Goal: Task Accomplishment & Management: Manage account settings

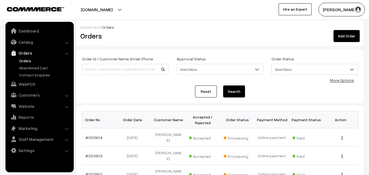
scroll to position [55, 0]
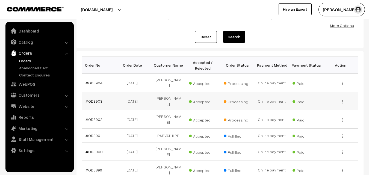
click at [94, 99] on link "#OD3903" at bounding box center [93, 101] width 17 height 5
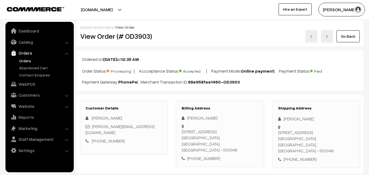
click at [349, 36] on link "Go Back" at bounding box center [347, 36] width 23 height 12
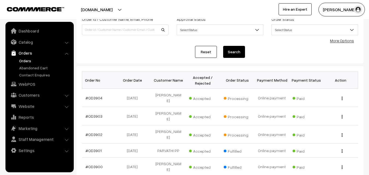
scroll to position [55, 0]
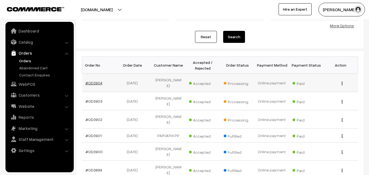
click at [96, 81] on link "#OD3904" at bounding box center [93, 83] width 17 height 5
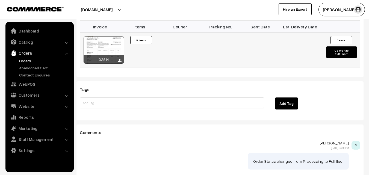
scroll to position [464, 0]
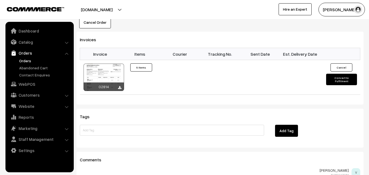
drag, startPoint x: 263, startPoint y: 18, endPoint x: 261, endPoint y: 10, distance: 8.1
click at [177, 25] on div "Cancel Order × Cancel Order Are you sure, you want to cancel this order? Close …" at bounding box center [219, 22] width 287 height 12
drag, startPoint x: 177, startPoint y: 25, endPoint x: 207, endPoint y: 32, distance: 30.1
click at [154, 4] on div "varnambyaadhira.com Go to Website Create New Store Varnam Aadhira My Profile Re…" at bounding box center [184, 9] width 369 height 19
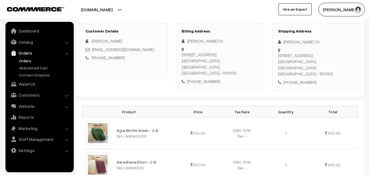
scroll to position [0, 0]
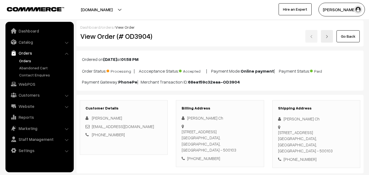
click at [349, 35] on link "Go Back" at bounding box center [347, 36] width 23 height 12
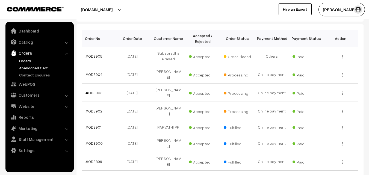
scroll to position [82, 0]
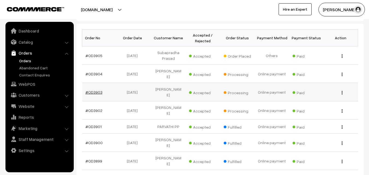
click at [95, 90] on link "#OD3903" at bounding box center [93, 92] width 17 height 5
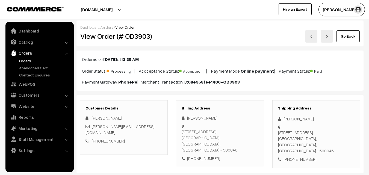
click at [313, 37] on img at bounding box center [311, 36] width 3 height 3
click at [311, 37] on img at bounding box center [311, 36] width 3 height 3
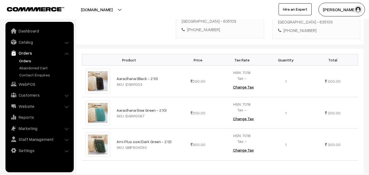
scroll to position [136, 0]
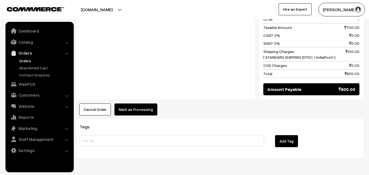
click at [138, 103] on button "Mark as Processing" at bounding box center [135, 109] width 43 height 12
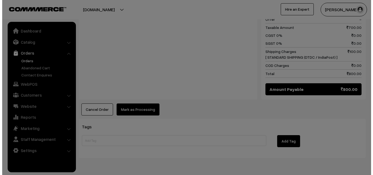
scroll to position [340, 0]
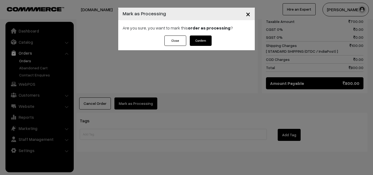
click at [207, 41] on button "Confirm" at bounding box center [201, 40] width 22 height 10
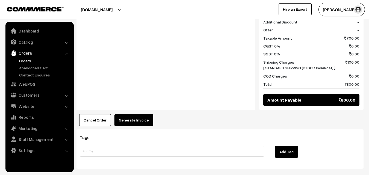
click at [130, 114] on button "Generate Invoice" at bounding box center [133, 120] width 39 height 12
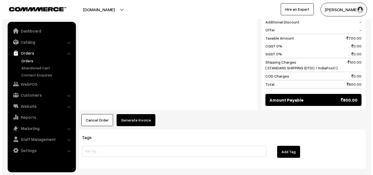
scroll to position [329, 0]
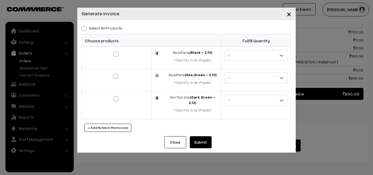
click at [83, 30] on span at bounding box center [84, 28] width 5 height 5
click at [83, 29] on input "Select All Products" at bounding box center [84, 28] width 4 height 4
checkbox input "true"
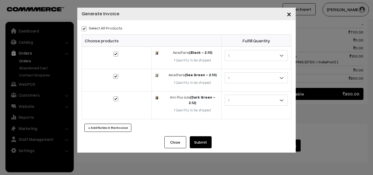
checkbox input "true"
click at [200, 136] on button "Submit" at bounding box center [201, 142] width 22 height 12
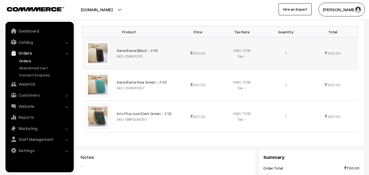
scroll to position [108, 0]
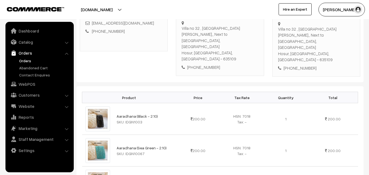
click at [26, 59] on link "Orders" at bounding box center [45, 61] width 54 height 6
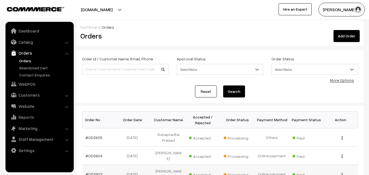
scroll to position [27, 0]
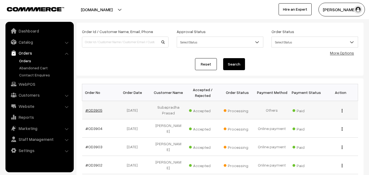
click at [96, 110] on link "#OD3905" at bounding box center [93, 110] width 17 height 5
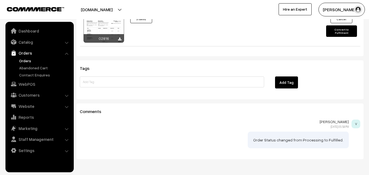
scroll to position [475, 0]
